Goal: Task Accomplishment & Management: Use online tool/utility

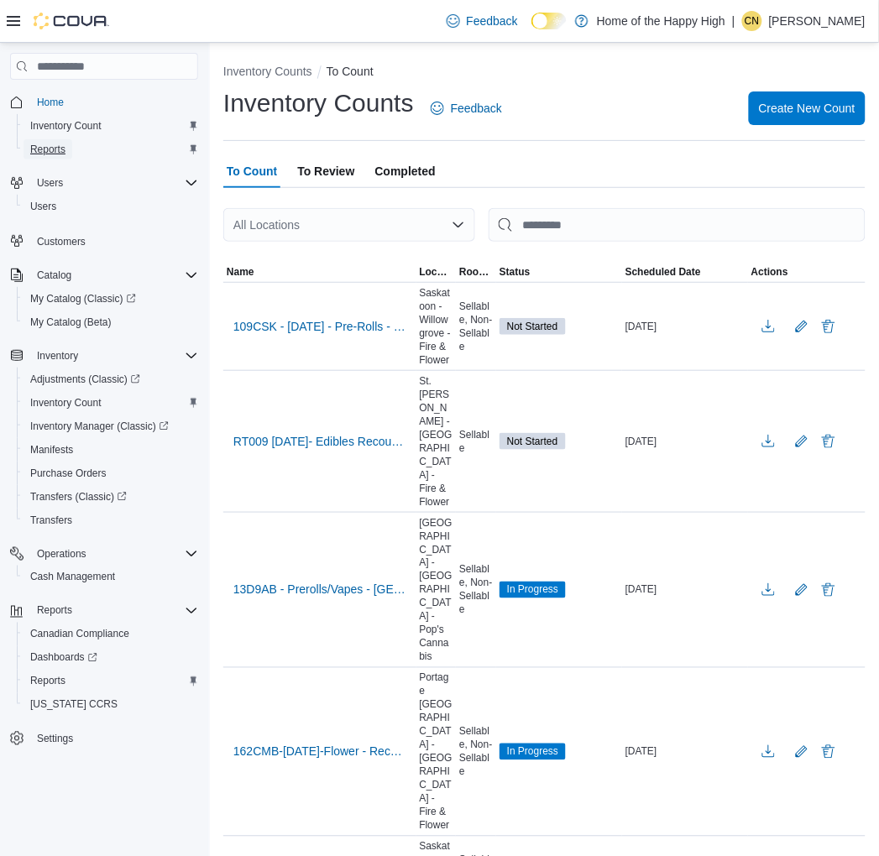
click at [56, 140] on span "Reports" at bounding box center [47, 149] width 35 height 20
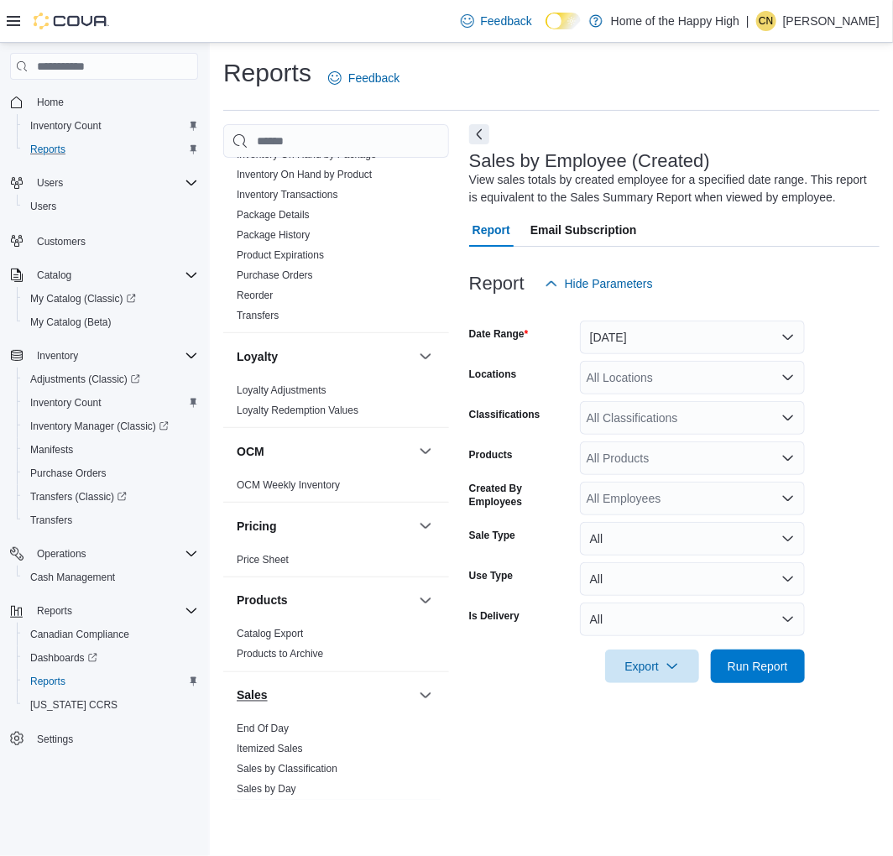
scroll to position [652, 0]
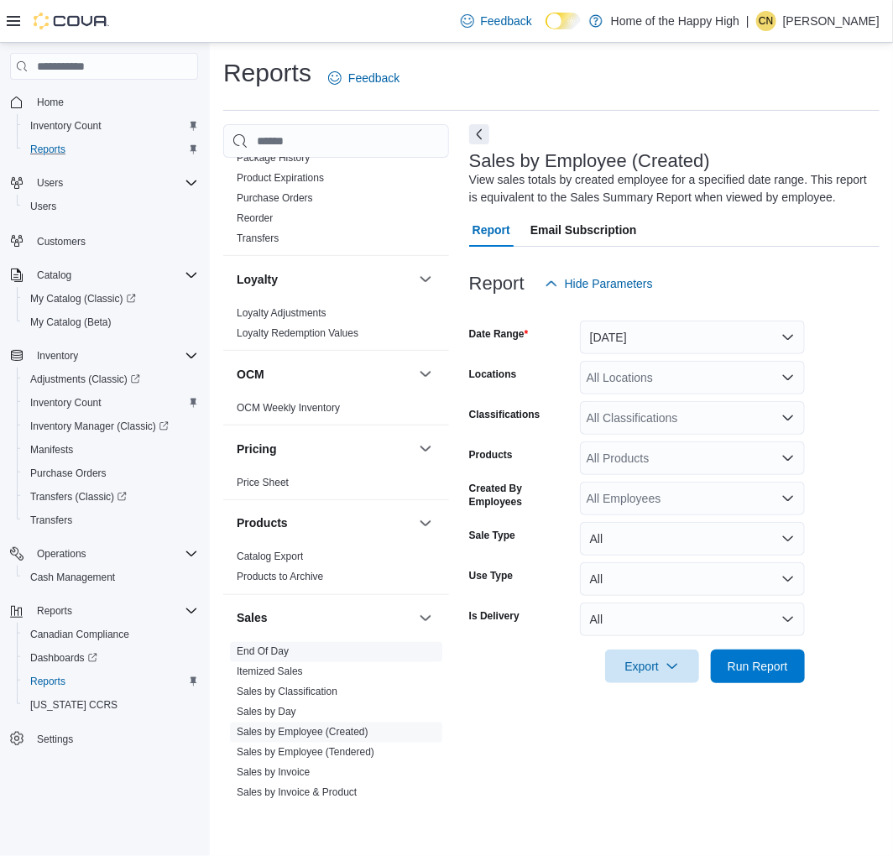
click at [270, 650] on link "End Of Day" at bounding box center [263, 652] width 52 height 12
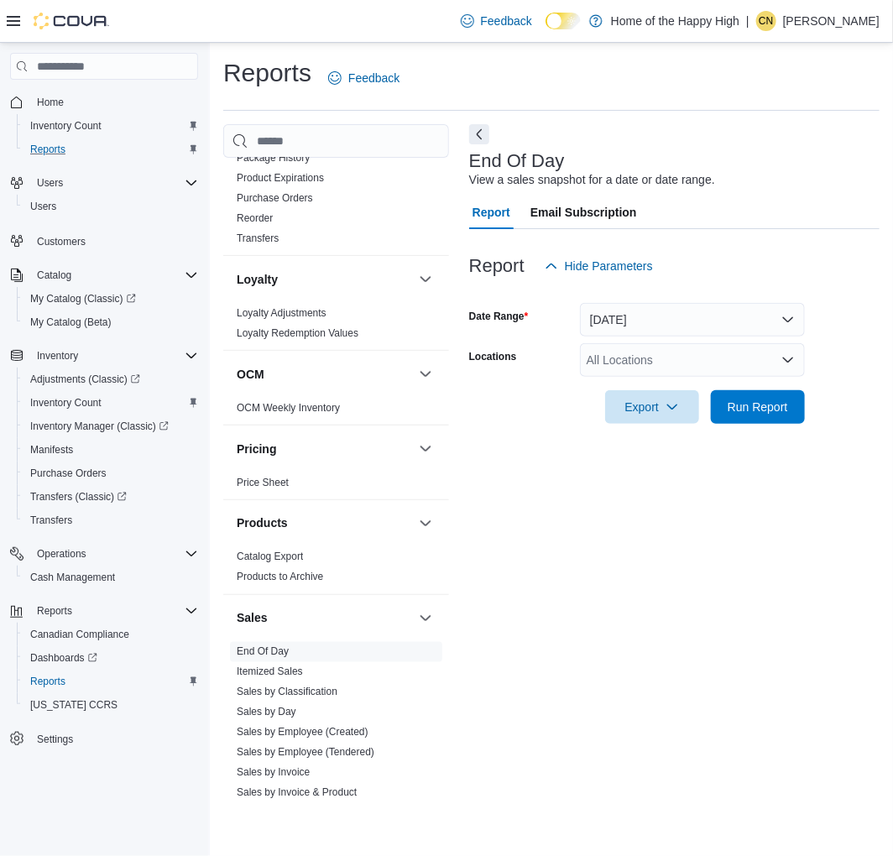
click at [657, 357] on div "All Locations" at bounding box center [692, 360] width 225 height 34
type input "******"
click at [672, 397] on button "Saskatoon - Willowgrove - Fire & Flower" at bounding box center [692, 389] width 225 height 24
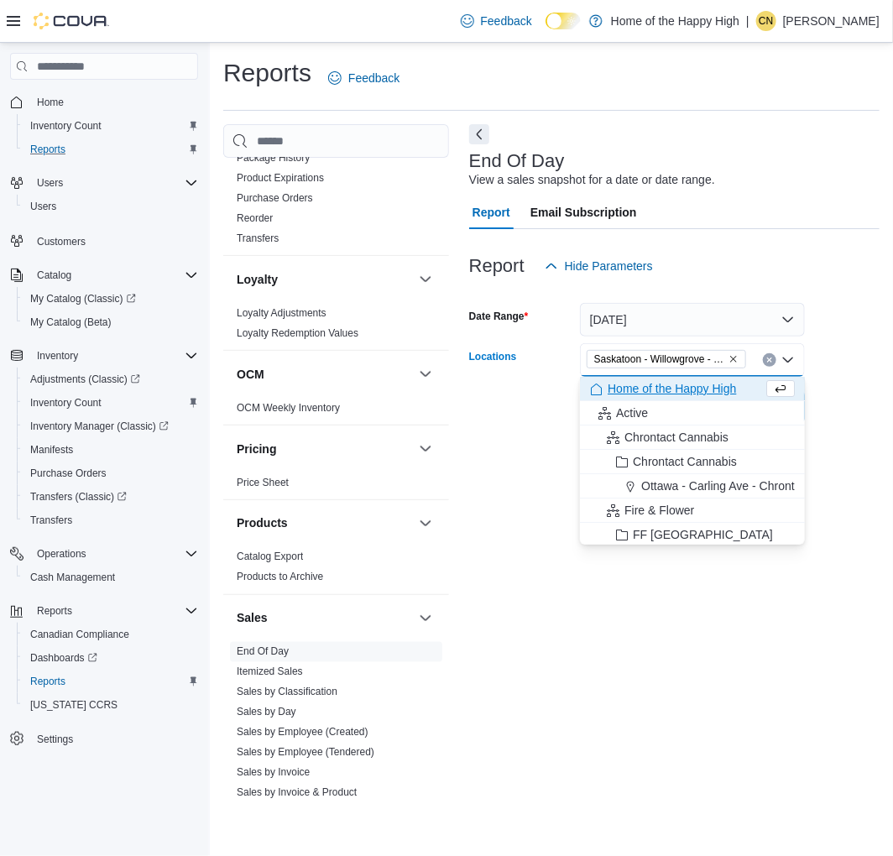
click at [848, 361] on form "Date Range [DATE] Locations [GEOGRAPHIC_DATA] - [GEOGRAPHIC_DATA] - Fire & Flow…" at bounding box center [674, 353] width 410 height 141
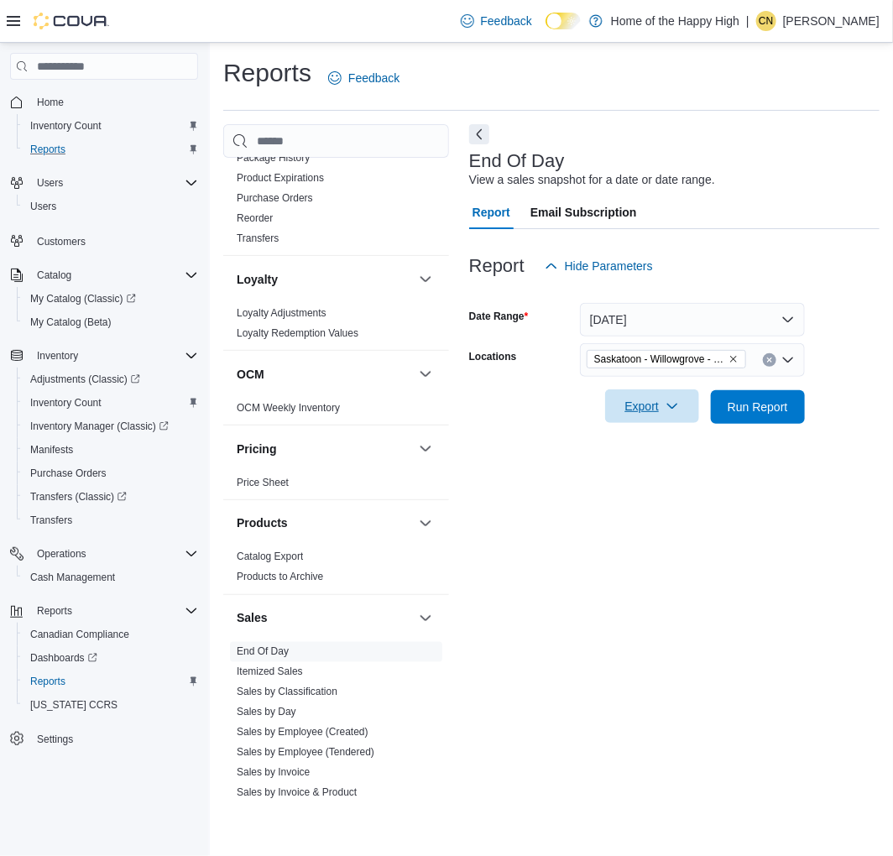
click at [657, 409] on span "Export" at bounding box center [652, 406] width 74 height 34
click at [658, 445] on span "Export to Excel" at bounding box center [655, 440] width 76 height 13
click at [613, 539] on div "End Of Day View a sales snapshot for a date or date range. Report Email Subscri…" at bounding box center [674, 461] width 410 height 675
click at [639, 409] on span "Export" at bounding box center [652, 406] width 74 height 34
click at [659, 472] on span "Export to Pdf" at bounding box center [655, 473] width 76 height 13
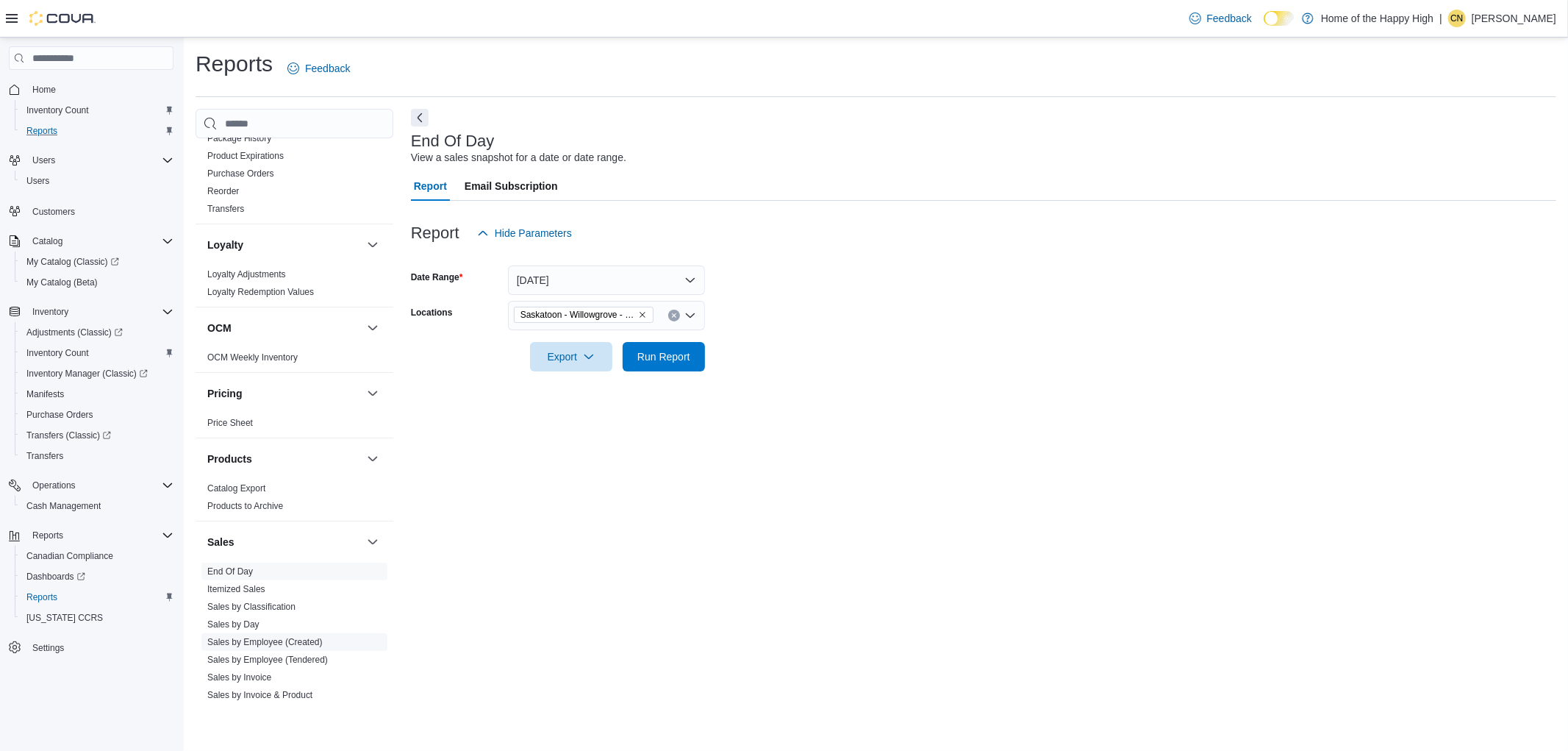
click at [272, 641] on link "Sales by Employee (Created)" at bounding box center [265, 642] width 116 height 11
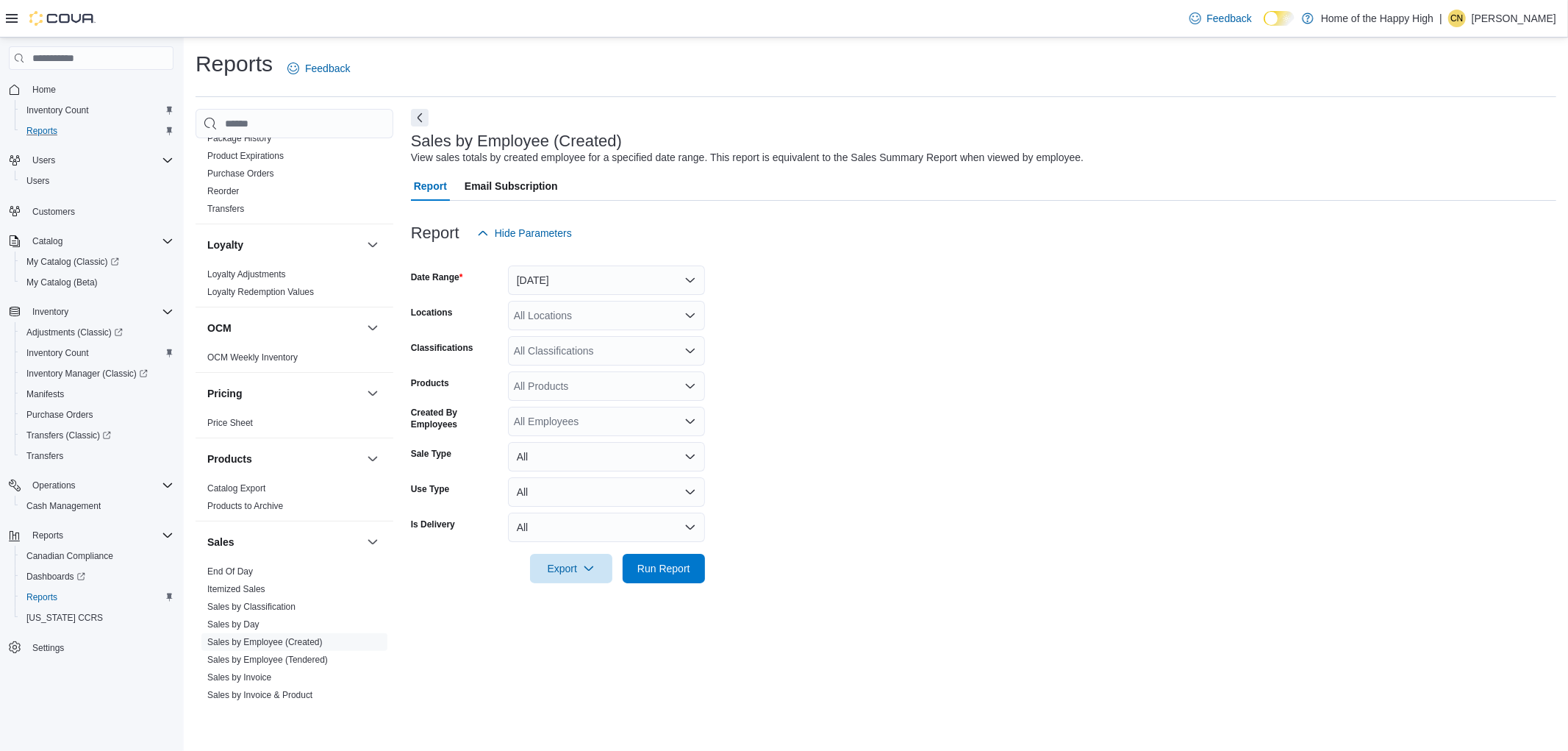
click at [583, 254] on div at bounding box center [983, 257] width 1145 height 18
click at [585, 274] on button "[DATE]" at bounding box center [606, 280] width 197 height 30
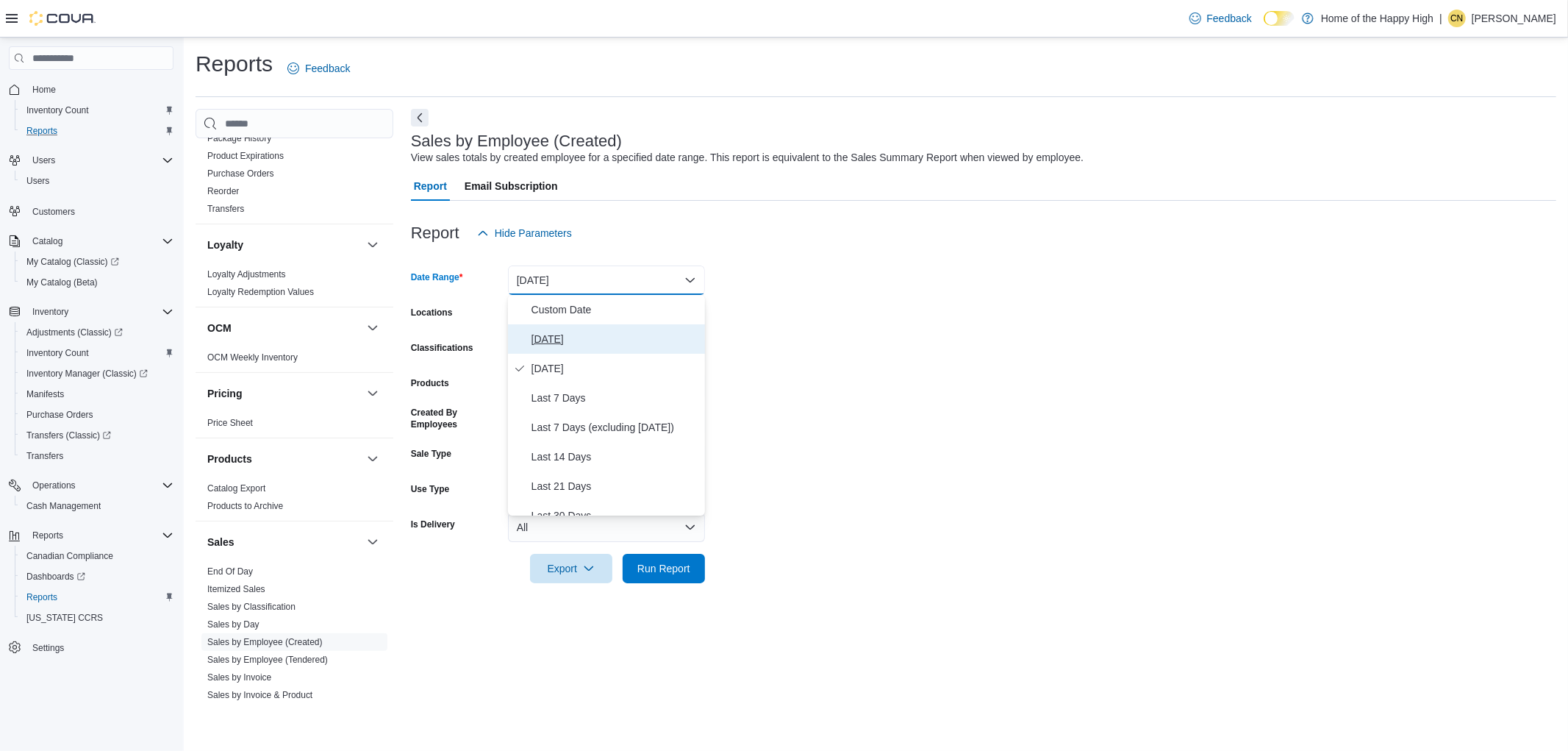
click at [557, 327] on button "[DATE]" at bounding box center [606, 339] width 197 height 30
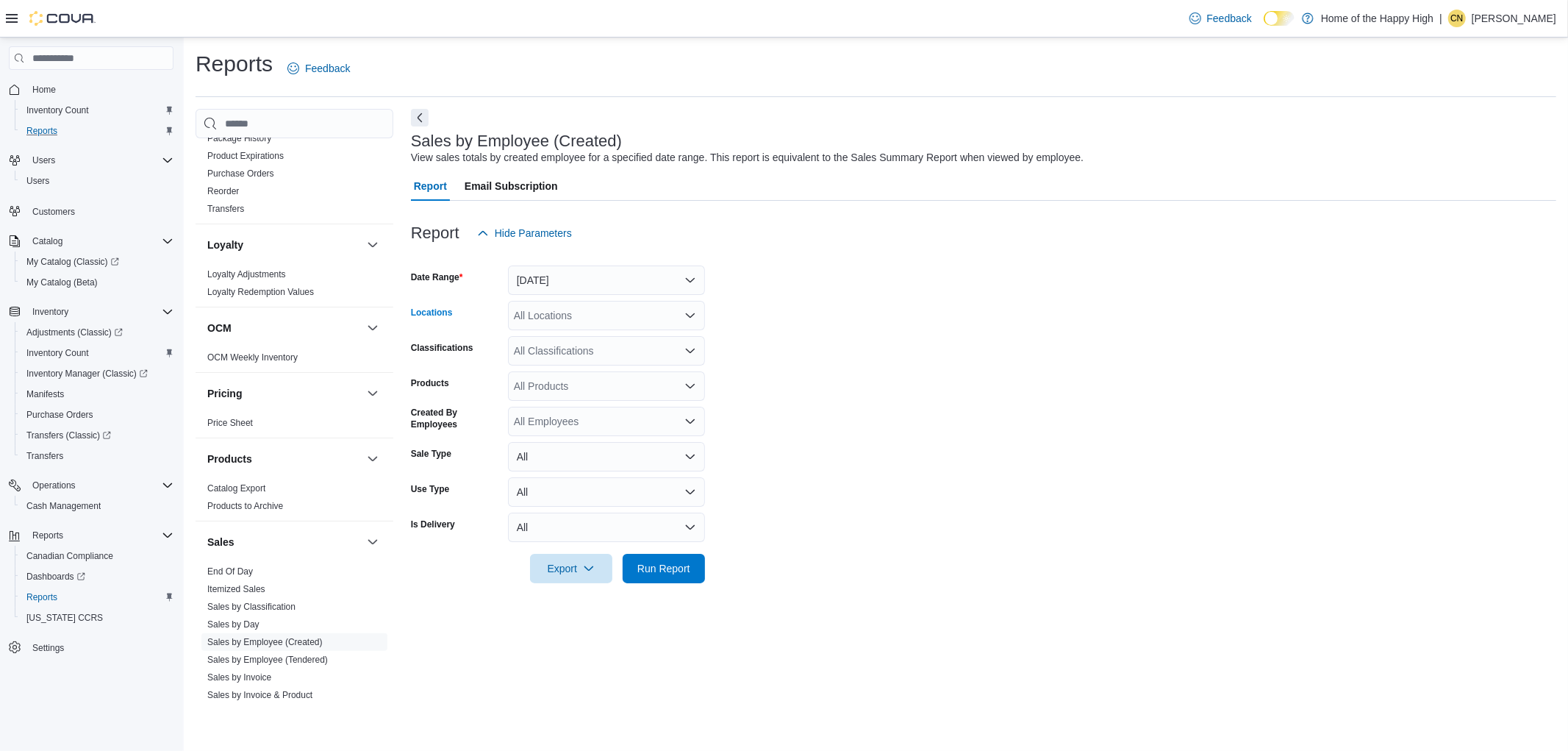
click at [553, 305] on div "All Locations" at bounding box center [606, 315] width 197 height 30
type input "******"
click at [609, 328] on div "******" at bounding box center [606, 315] width 197 height 30
click at [607, 342] on span "Saskatoon - Willowgrove - Fire & Flower" at bounding box center [660, 340] width 184 height 15
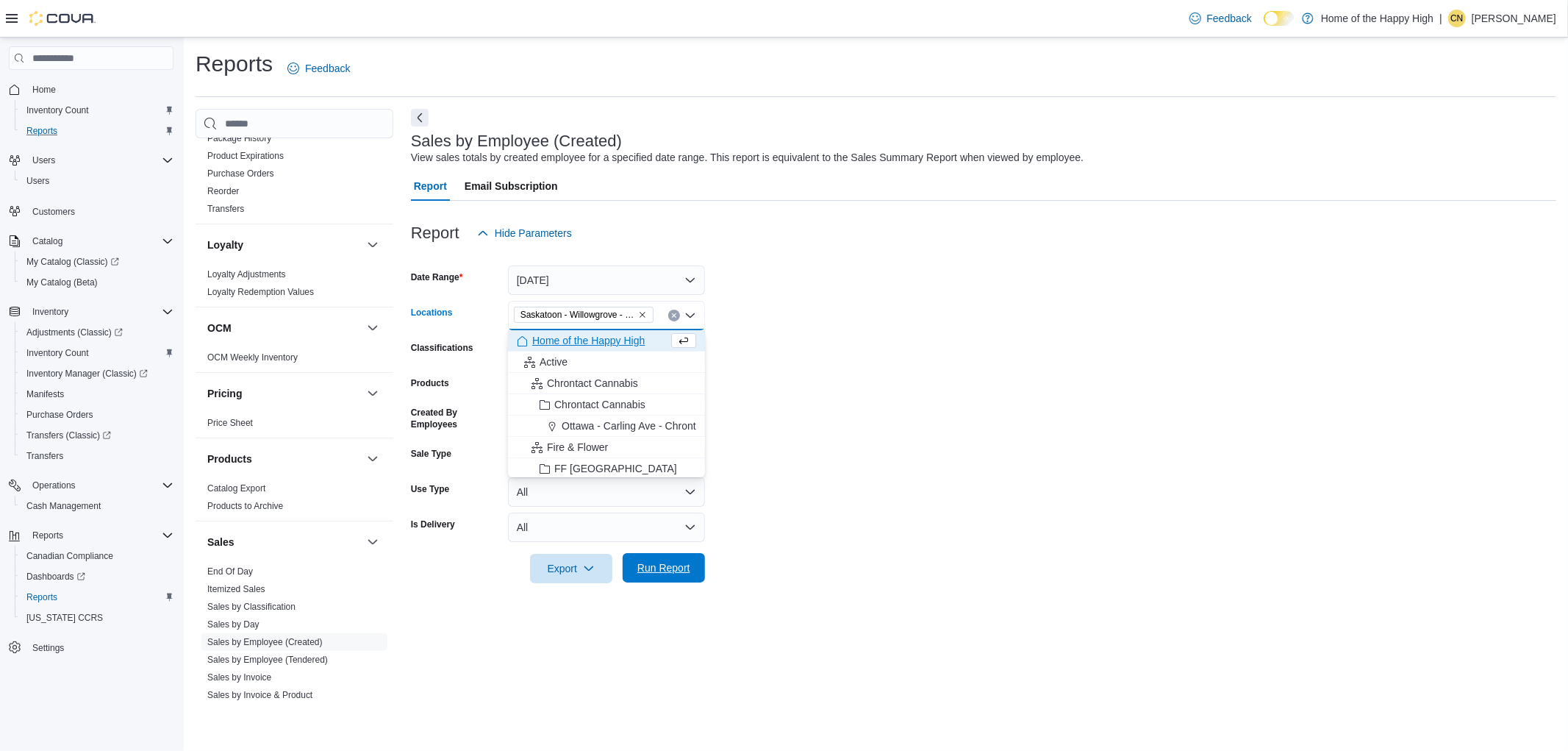
click at [678, 572] on span "Run Report" at bounding box center [664, 567] width 53 height 15
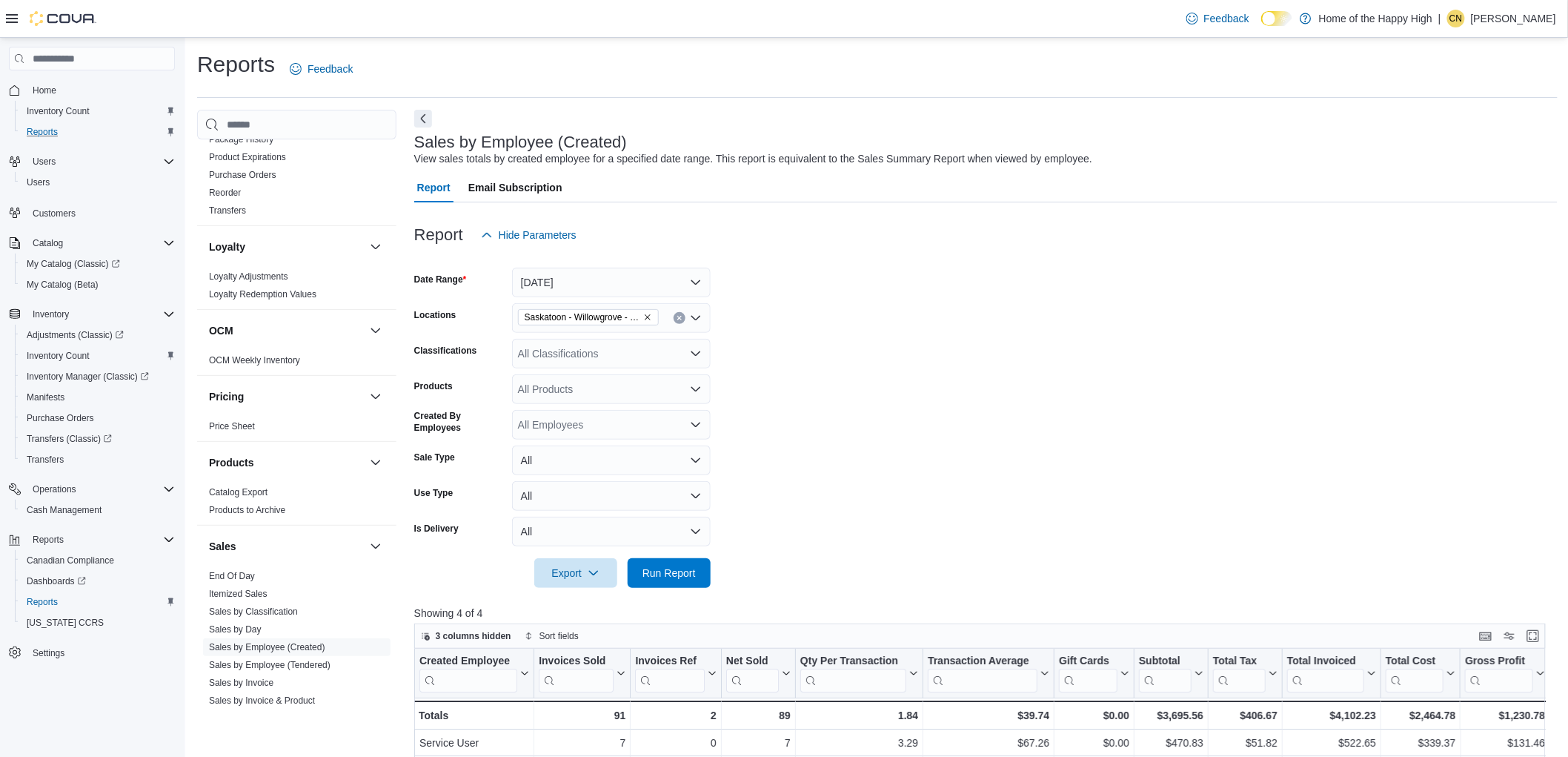
click at [775, 335] on form "Date Range [DATE] Locations [GEOGRAPHIC_DATA] - [GEOGRAPHIC_DATA] - Fire & Flow…" at bounding box center [985, 419] width 1143 height 338
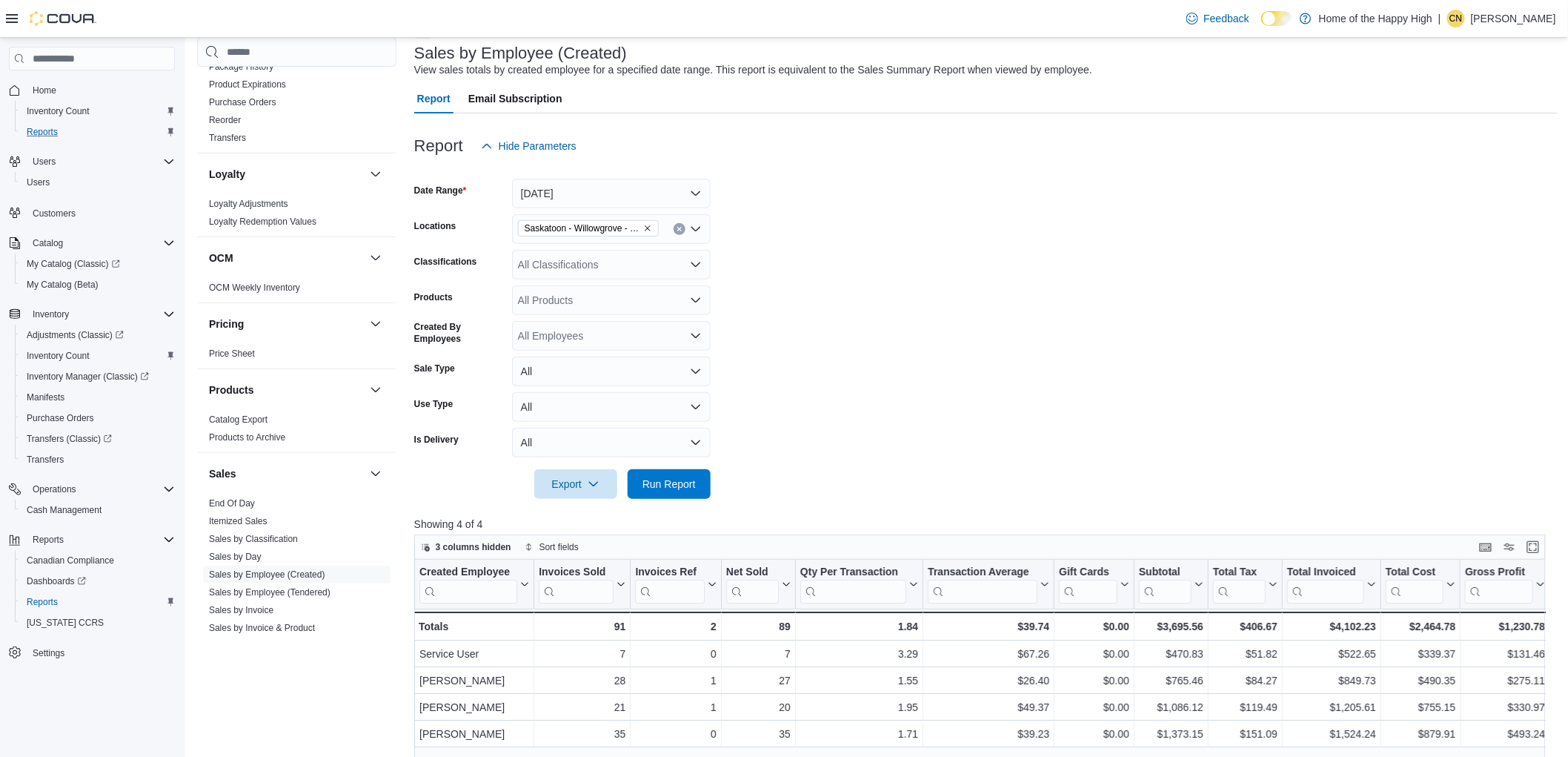
scroll to position [82, 0]
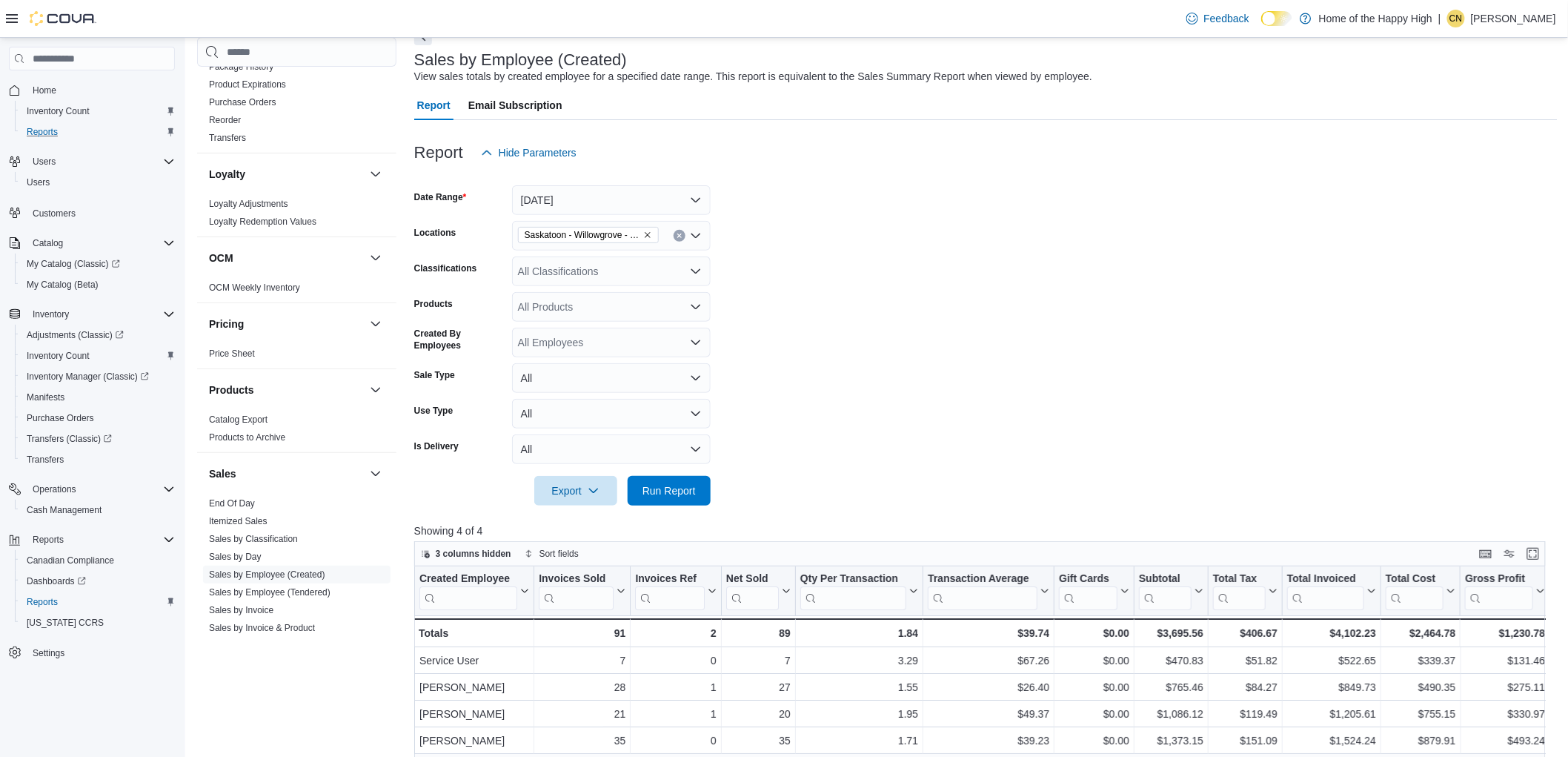
click at [774, 292] on form "Date Range [DATE] Locations [GEOGRAPHIC_DATA] - [GEOGRAPHIC_DATA] - Fire & Flow…" at bounding box center [985, 337] width 1143 height 338
click at [775, 24] on p "[PERSON_NAME]" at bounding box center [1513, 19] width 85 height 18
click at [775, 147] on span "Sign Out" at bounding box center [1460, 147] width 40 height 15
